Goal: Navigation & Orientation: Understand site structure

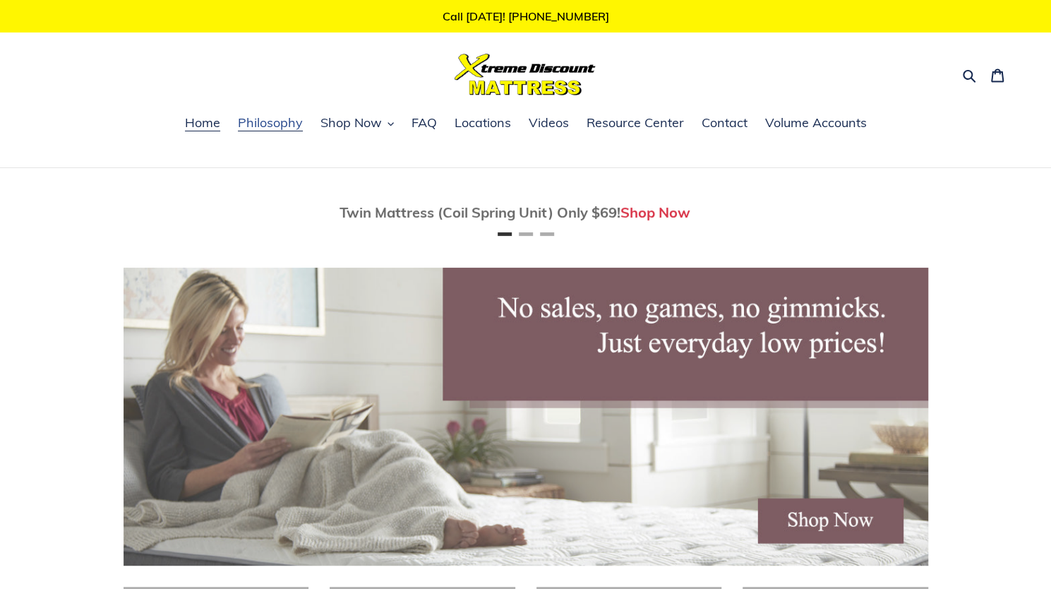
click at [268, 124] on span "Philosophy" at bounding box center [270, 122] width 65 height 17
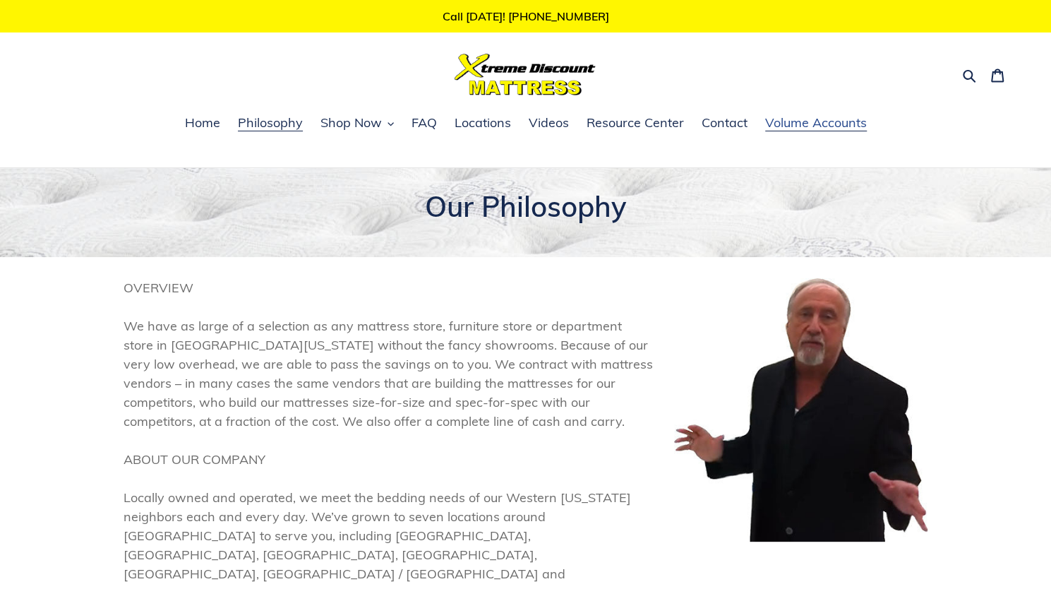
click at [837, 128] on span "Volume Accounts" at bounding box center [816, 122] width 102 height 17
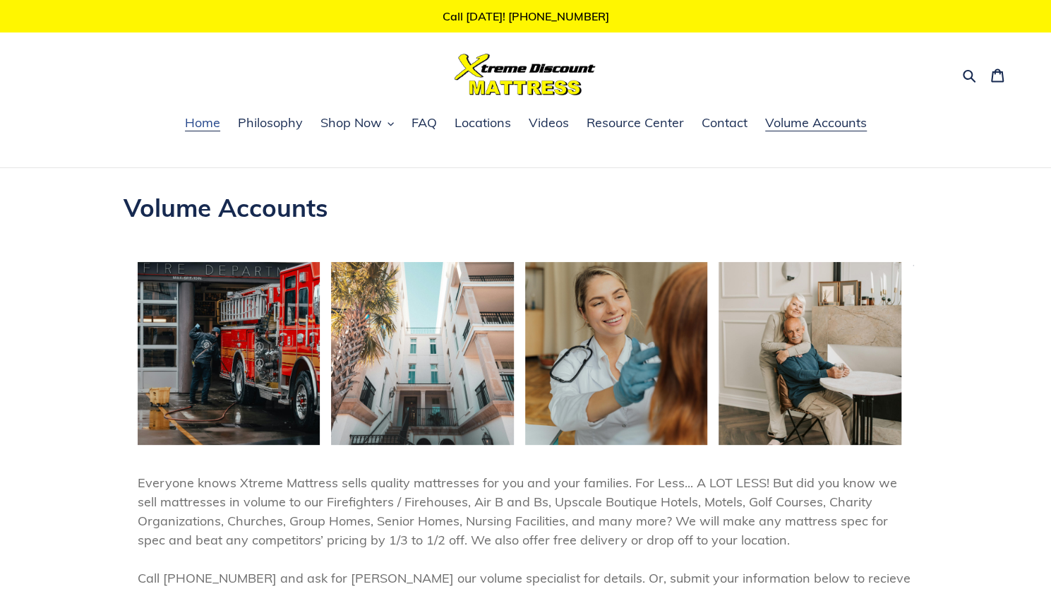
click at [209, 126] on span "Home" at bounding box center [202, 122] width 35 height 17
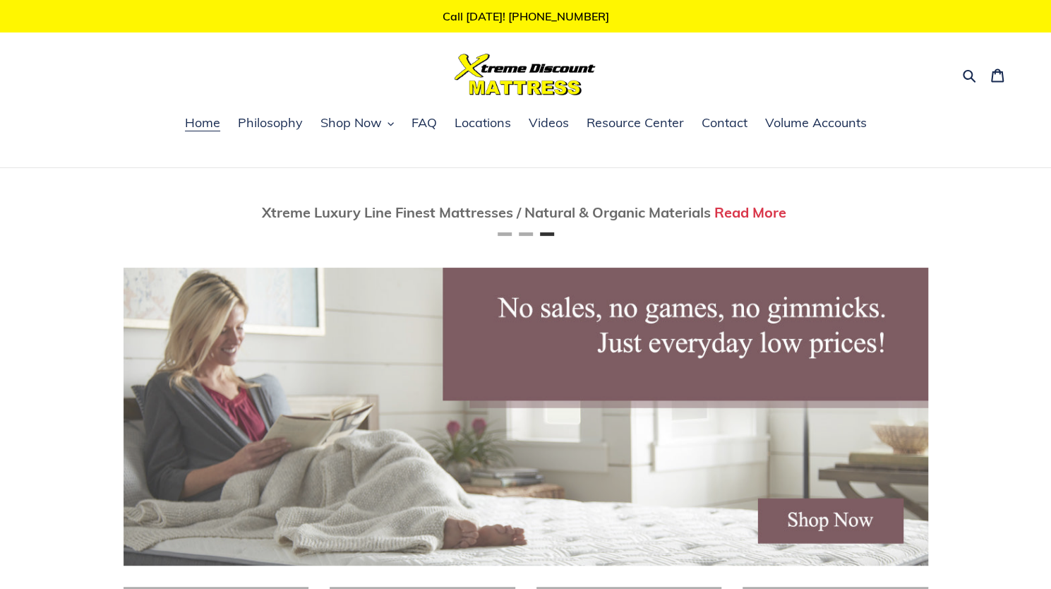
scroll to position [0, 1609]
